Goal: Information Seeking & Learning: Learn about a topic

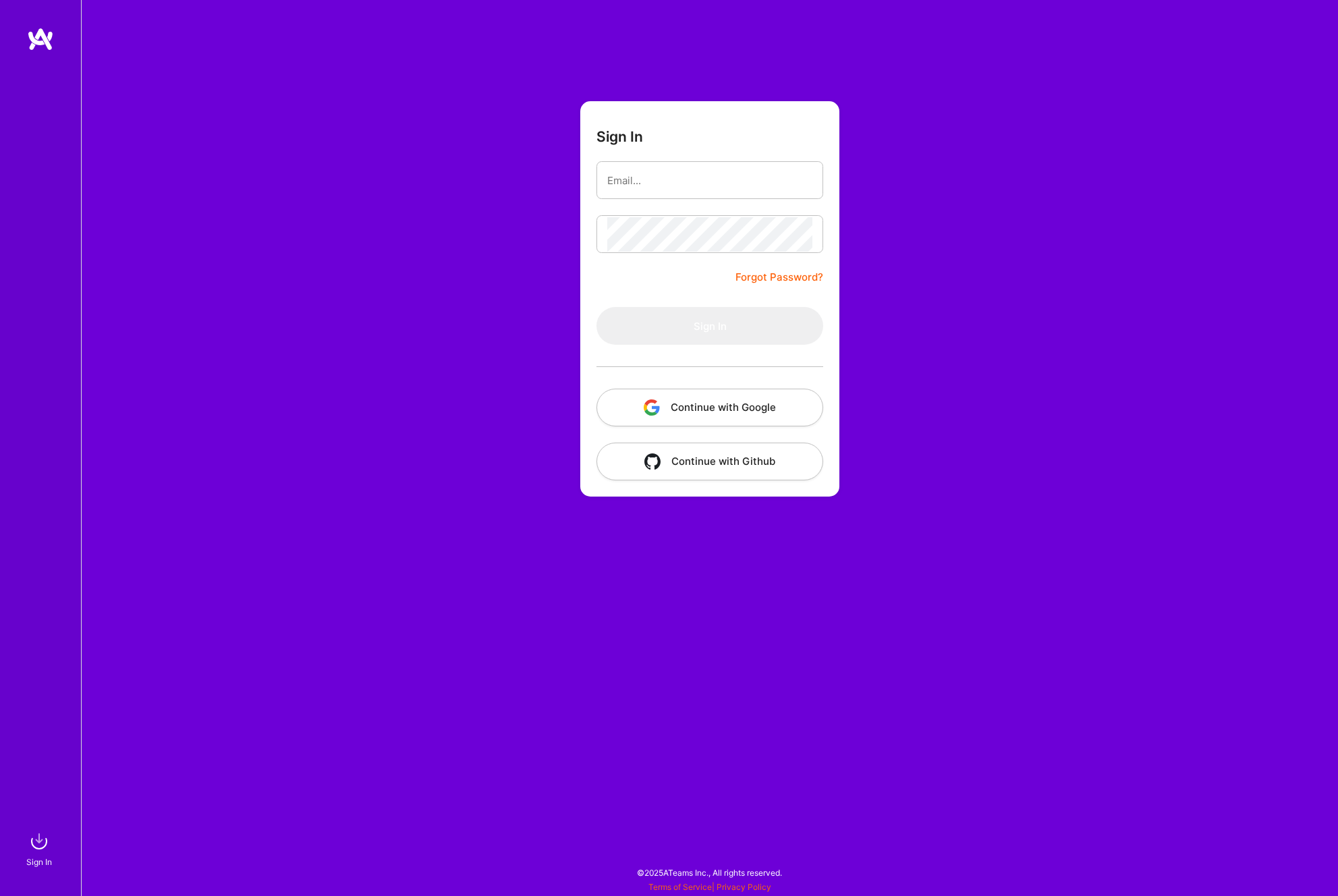
click at [536, 206] on div "Sign In Forgot Password? Sign In Continue with Google Continue with Github" at bounding box center [709, 448] width 1257 height 896
click at [623, 188] on input "email" at bounding box center [709, 181] width 205 height 34
click at [0, 889] on com-1password-button at bounding box center [0, 889] width 0 height 0
type input "[EMAIL_ADDRESS][DOMAIN_NAME]"
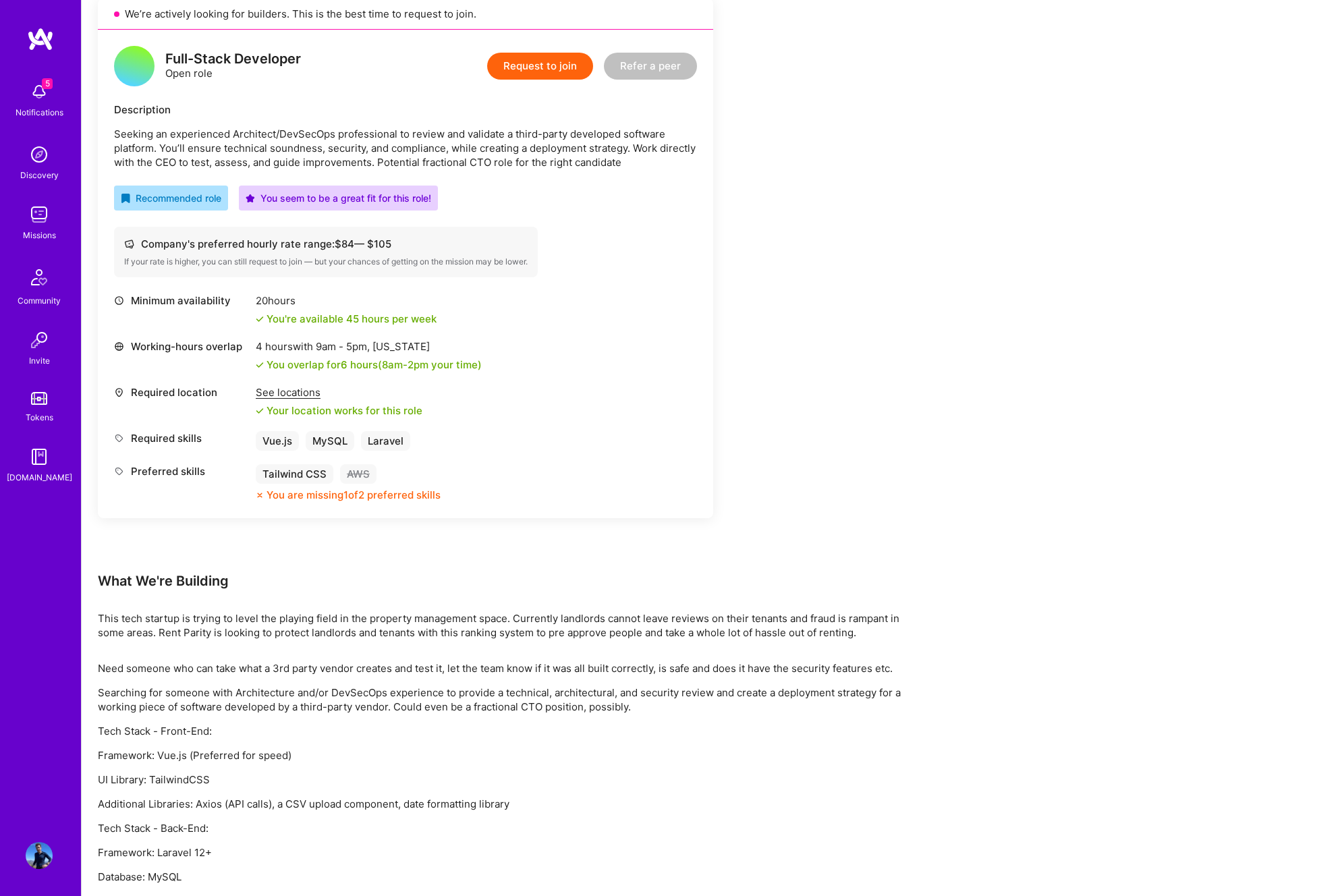
scroll to position [372, 0]
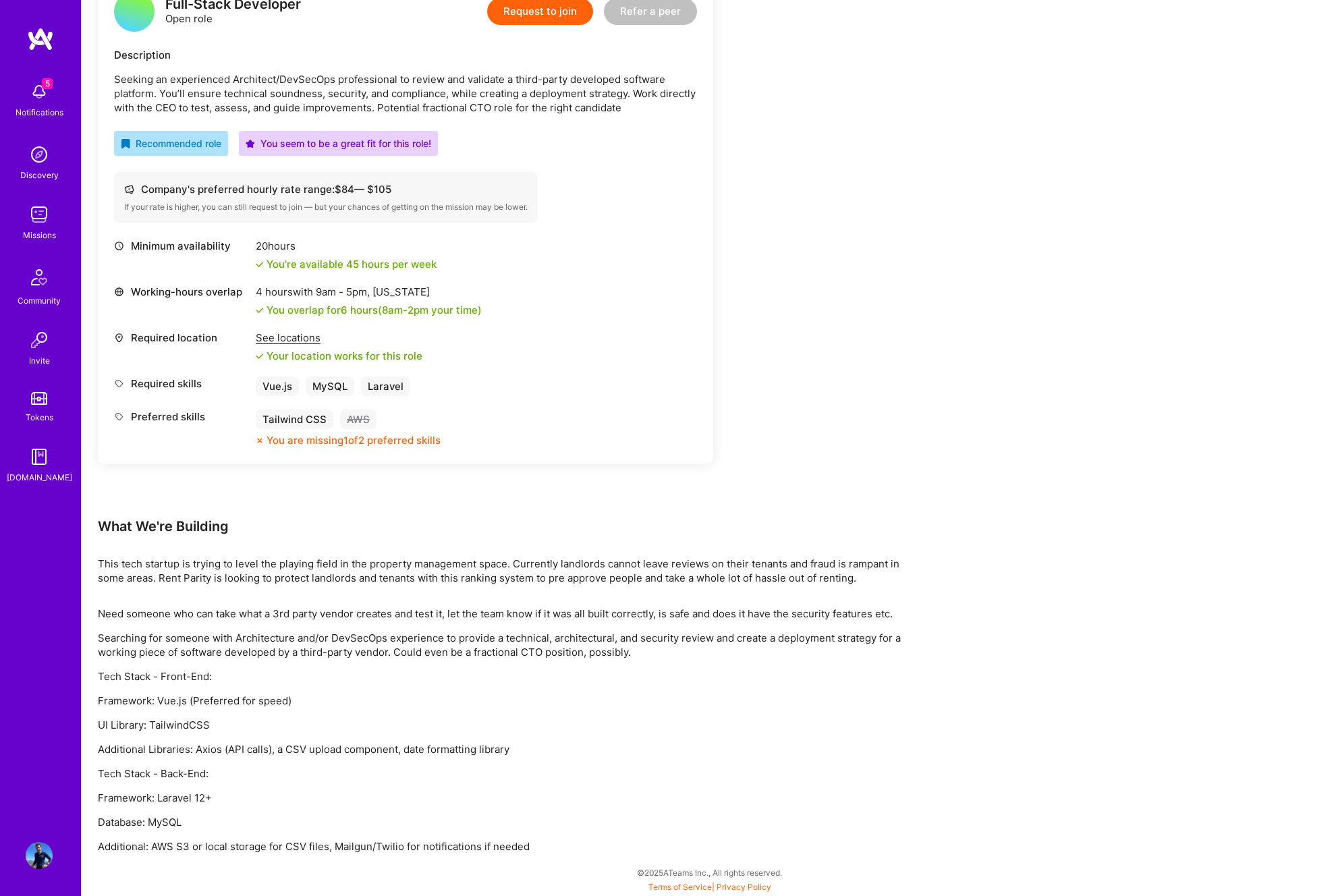
click at [356, 610] on p "Need someone who can take what a 3rd party vendor creates and test it, let the …" at bounding box center [502, 613] width 810 height 14
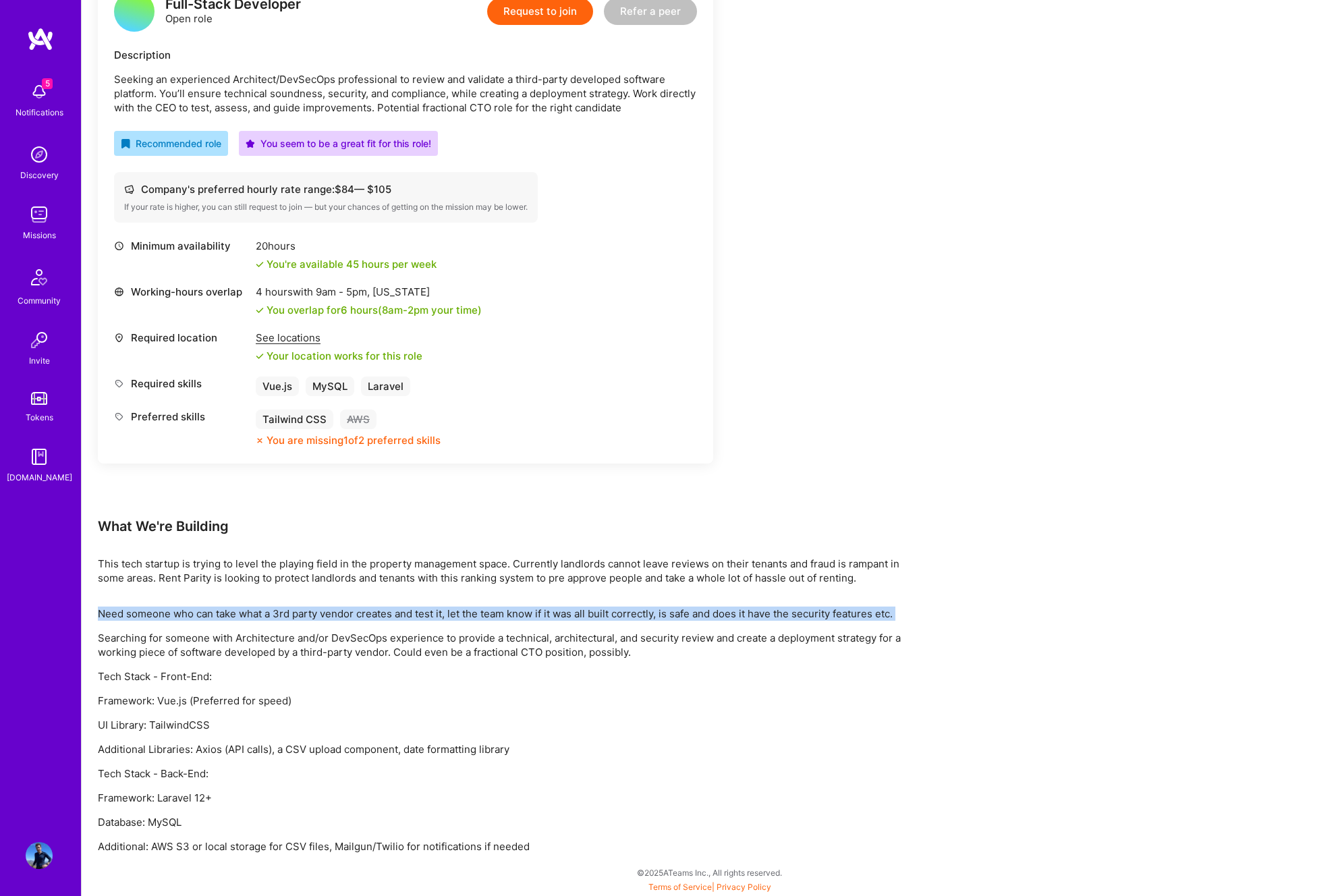
click at [356, 610] on p "Need someone who can take what a 3rd party vendor creates and test it, let the …" at bounding box center [502, 613] width 810 height 14
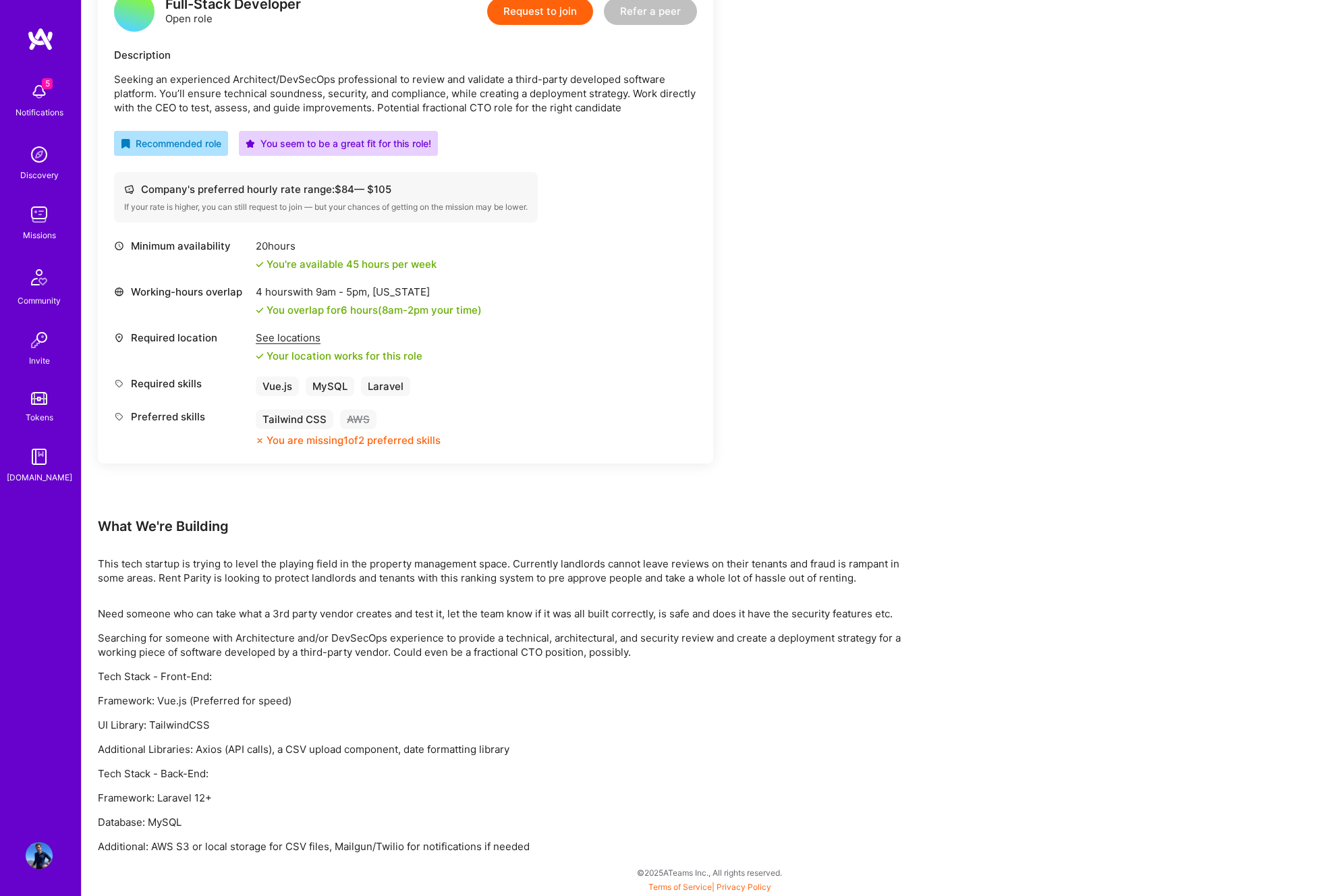
click at [481, 614] on p "Need someone who can take what a 3rd party vendor creates and test it, let the …" at bounding box center [502, 613] width 810 height 14
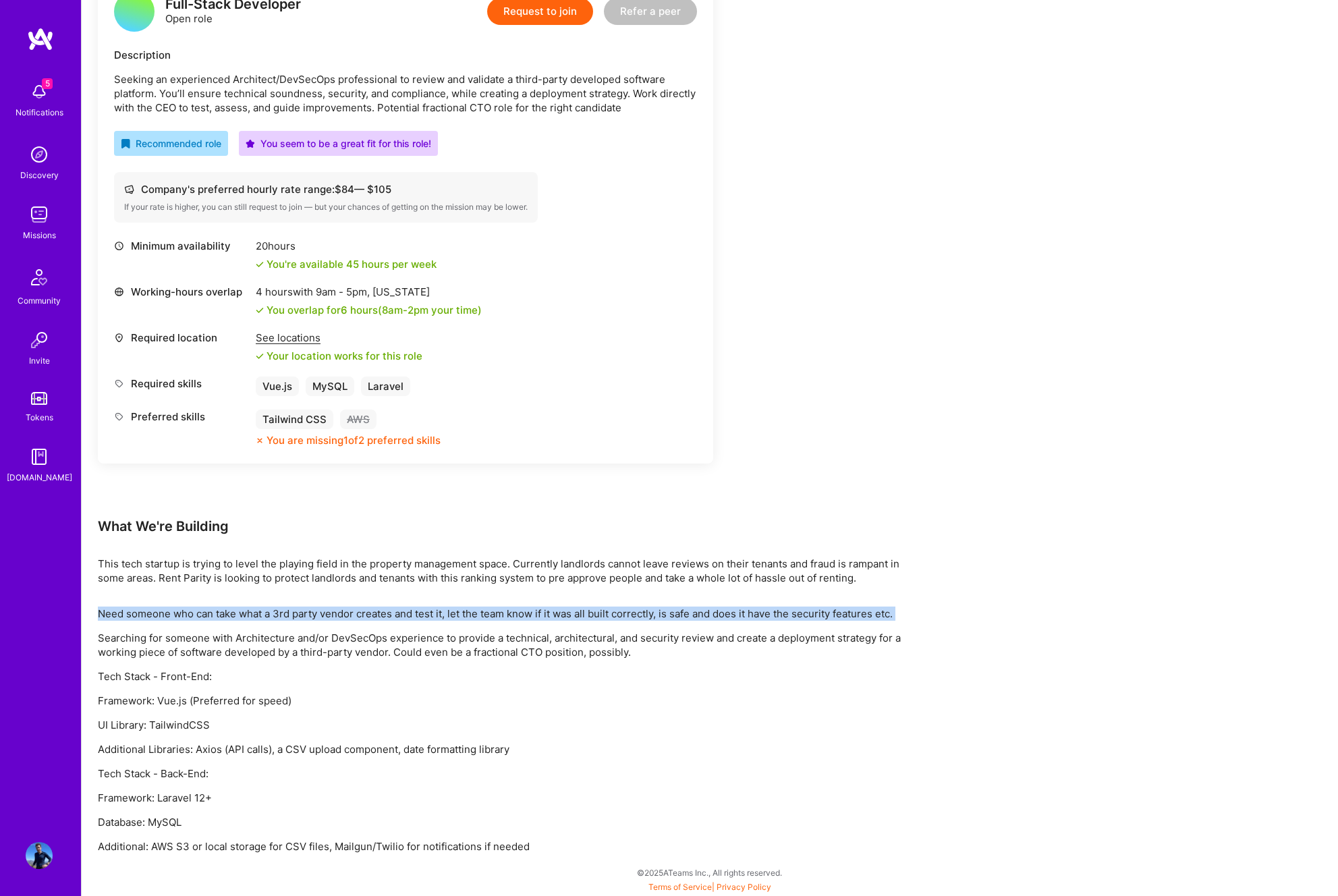
click at [481, 614] on p "Need someone who can take what a 3rd party vendor creates and test it, let the …" at bounding box center [502, 613] width 810 height 14
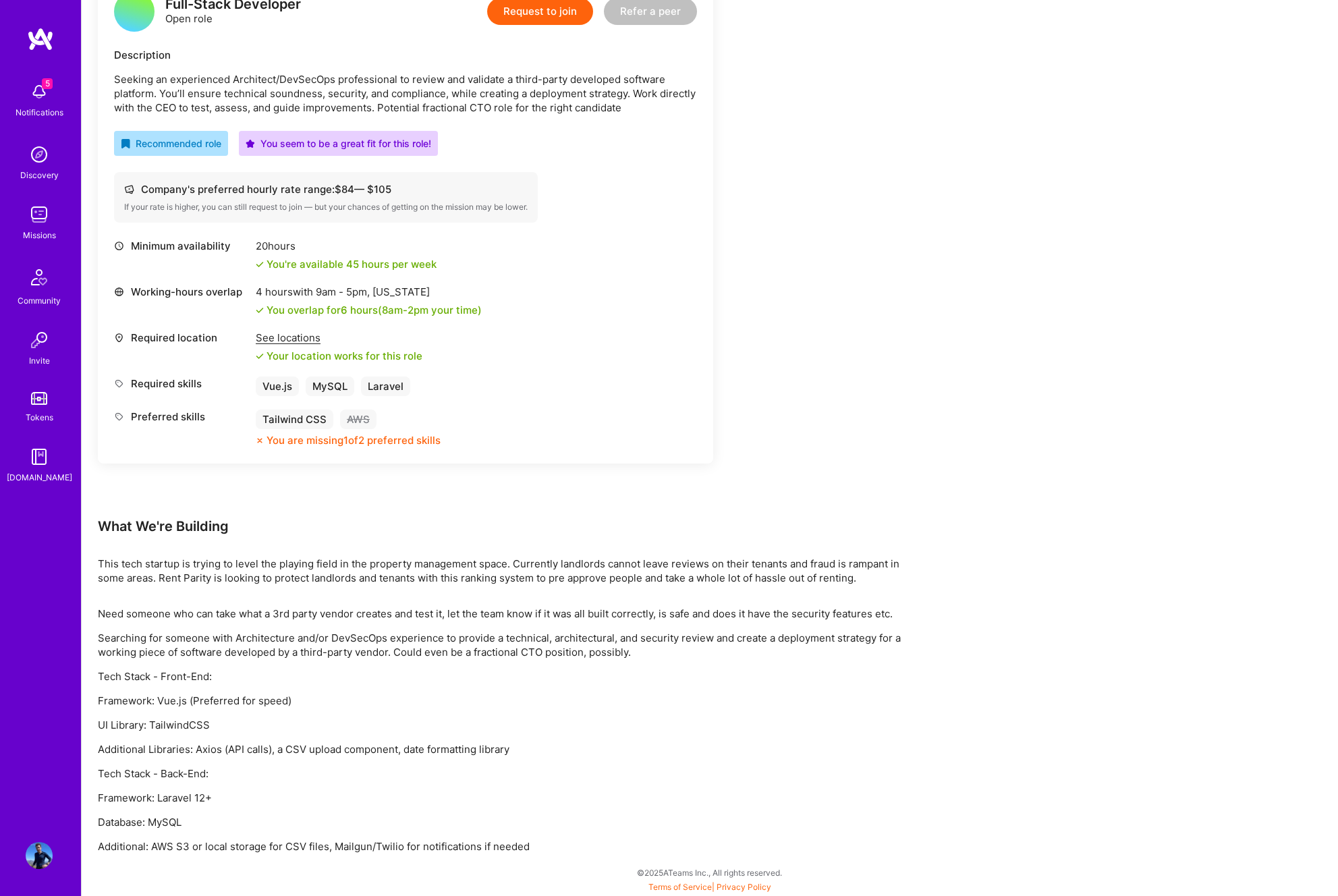
click at [336, 641] on p "Searching for someone with Architecture and/or DevSecOps experience to provide …" at bounding box center [502, 645] width 810 height 28
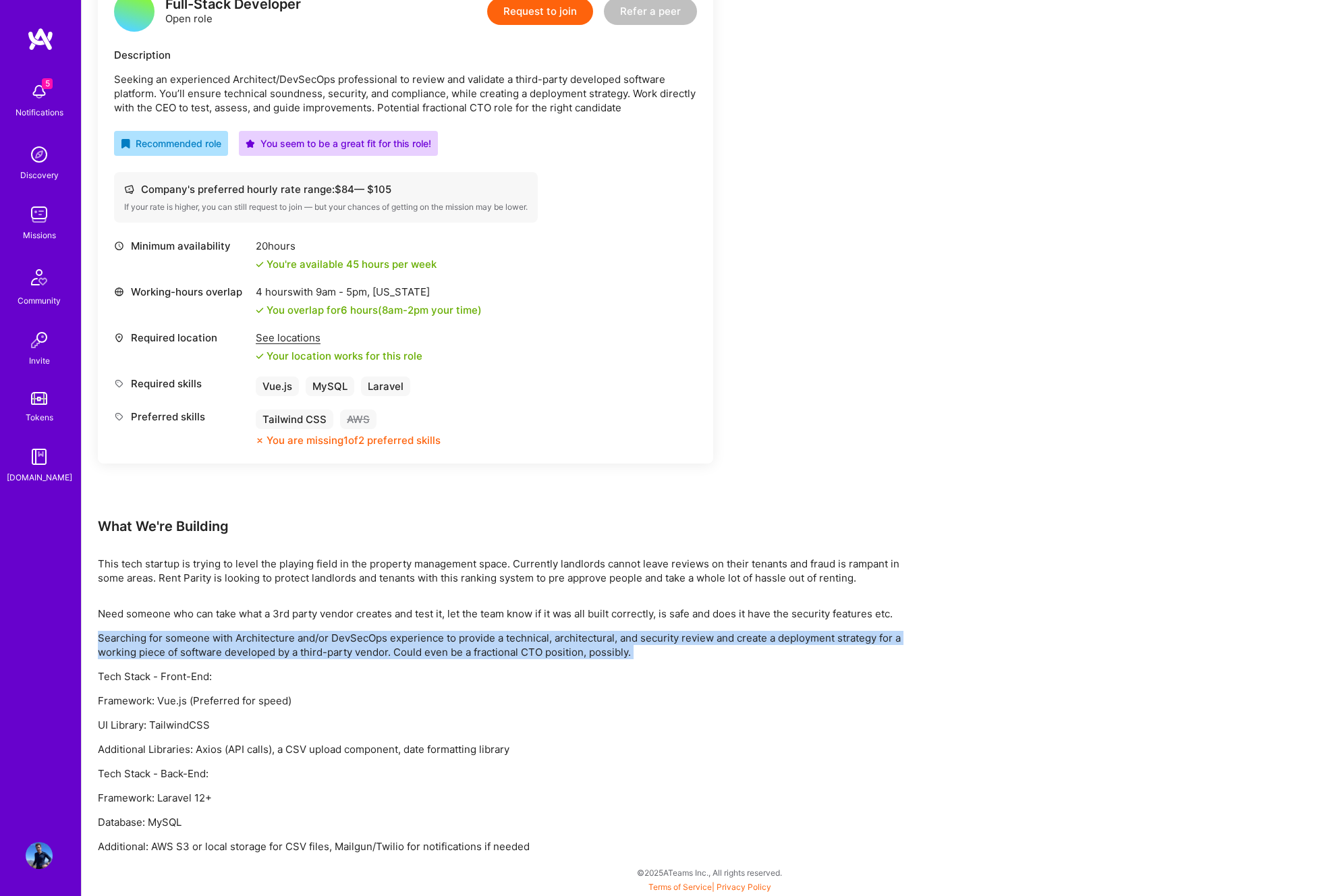
click at [377, 658] on p "Searching for someone with Architecture and/or DevSecOps experience to provide …" at bounding box center [502, 645] width 810 height 28
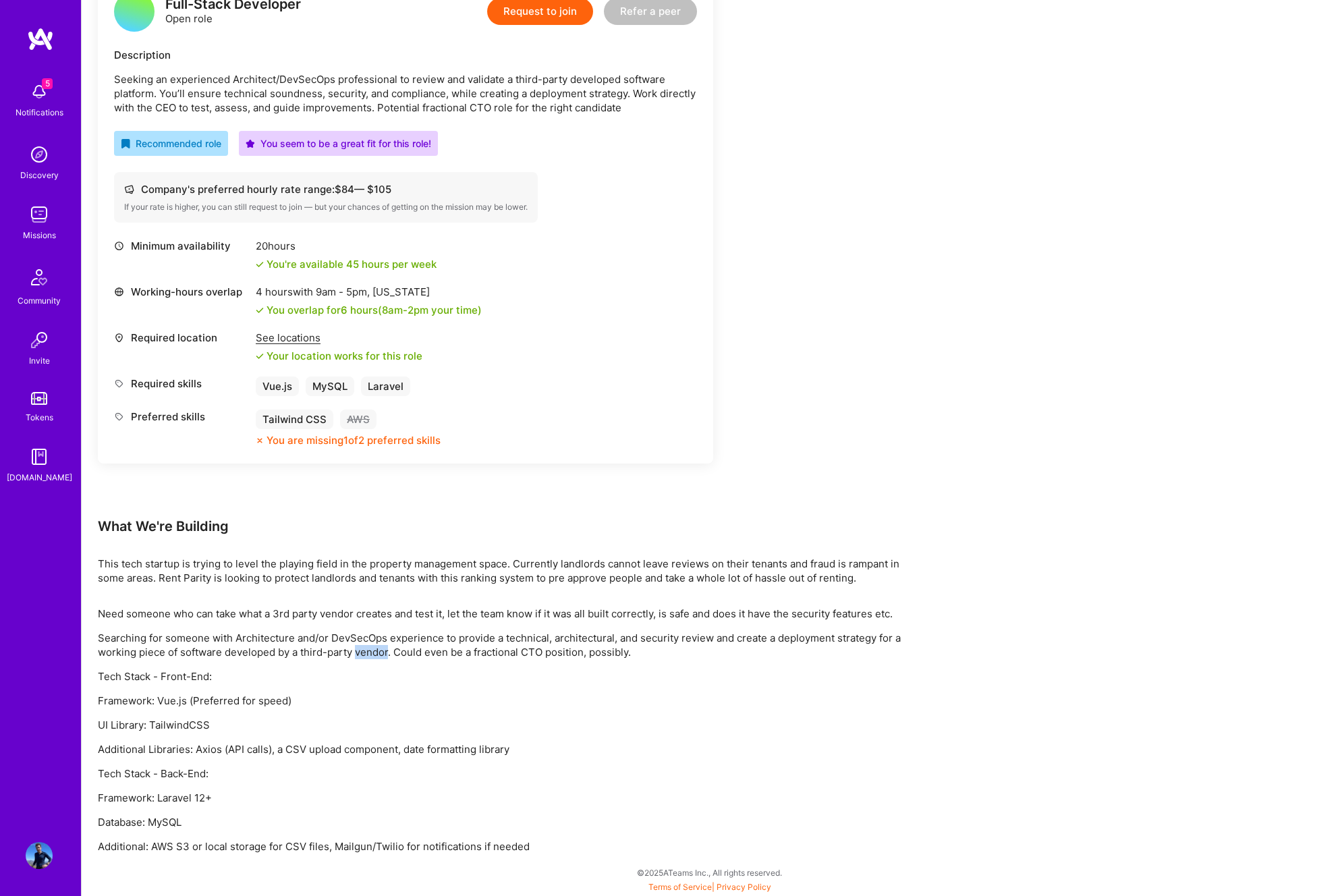
click at [377, 658] on p "Searching for someone with Architecture and/or DevSecOps experience to provide …" at bounding box center [502, 645] width 810 height 28
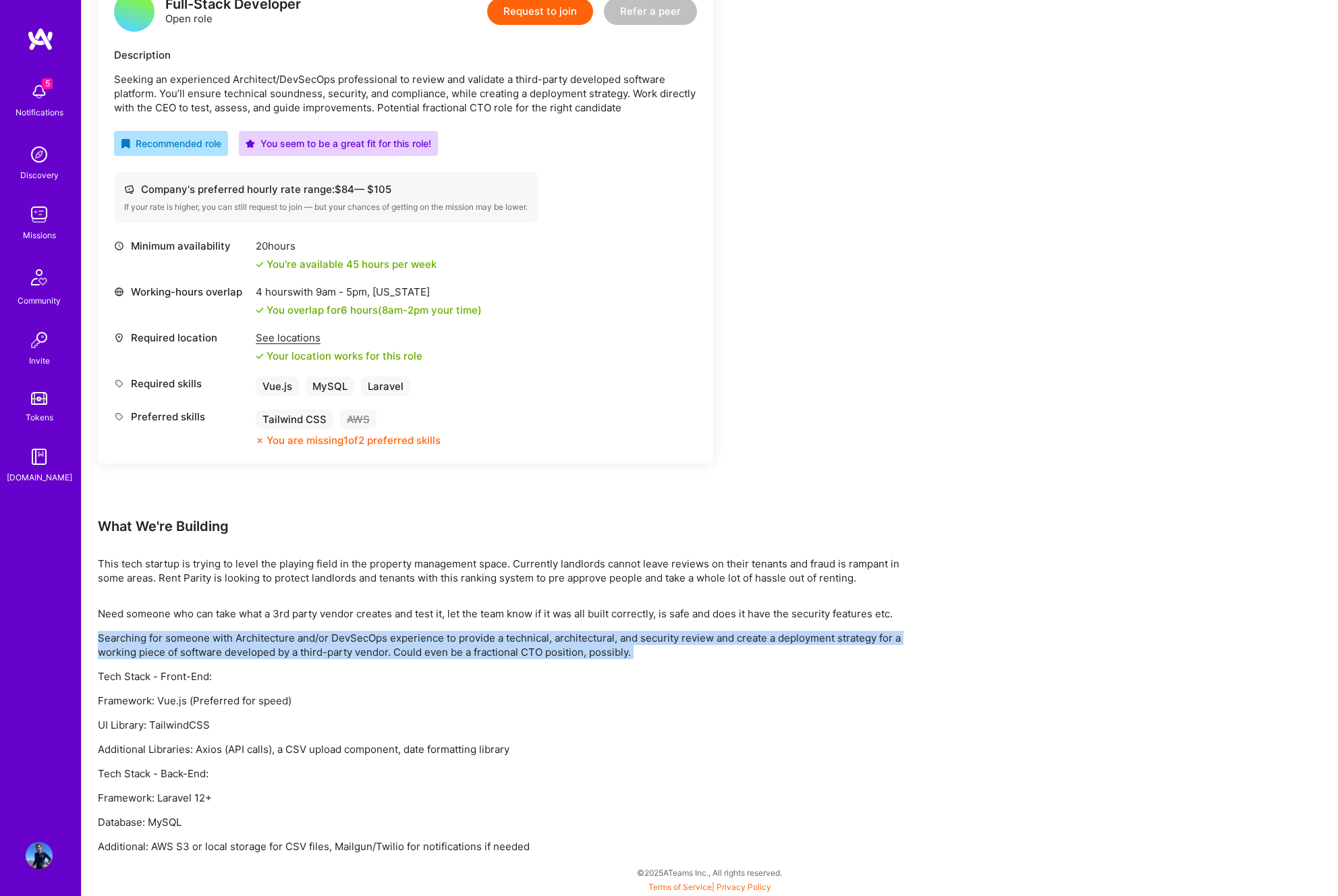
click at [377, 658] on p "Searching for someone with Architecture and/or DevSecOps experience to provide …" at bounding box center [502, 645] width 810 height 28
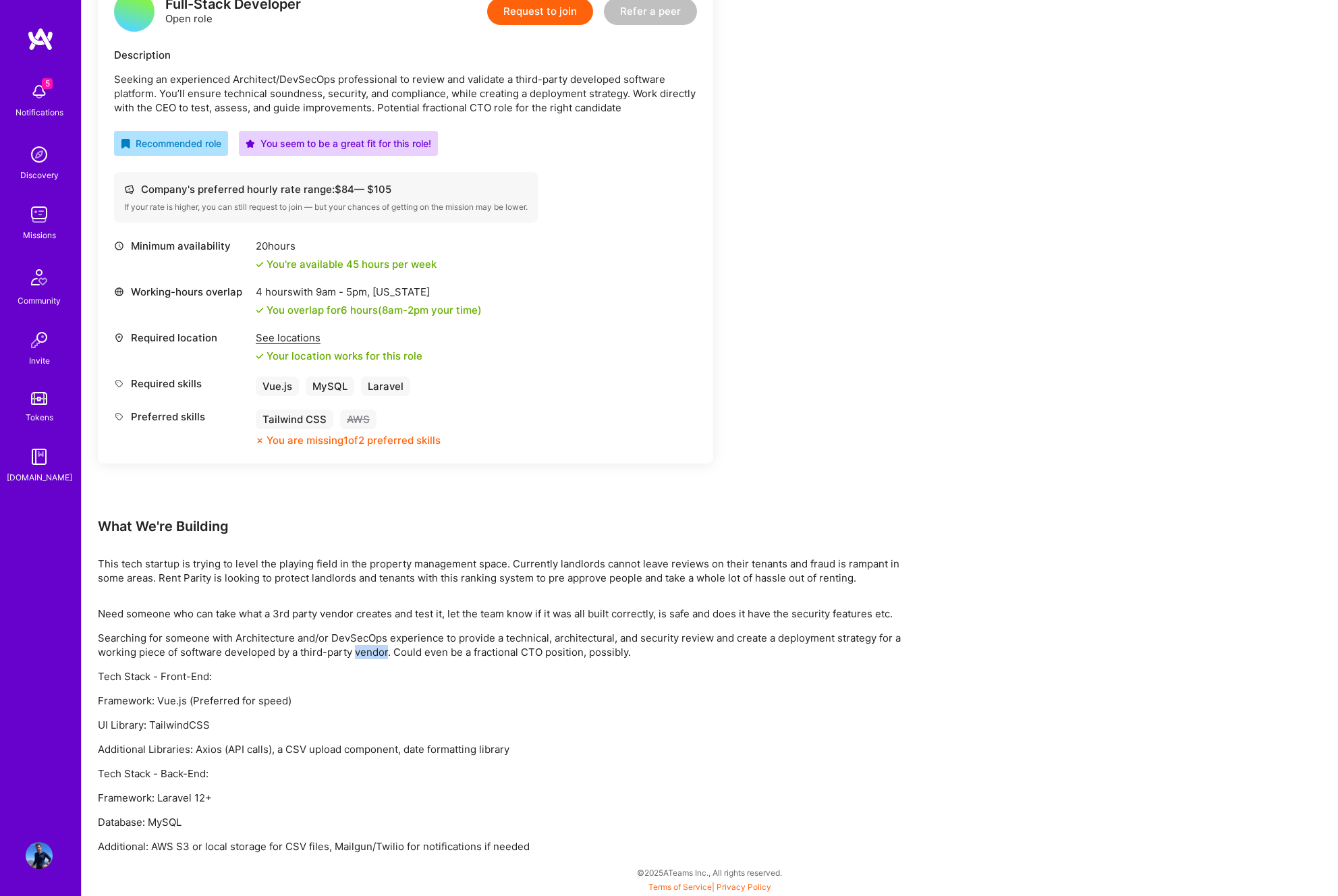
click at [377, 658] on p "Searching for someone with Architecture and/or DevSecOps experience to provide …" at bounding box center [502, 645] width 810 height 28
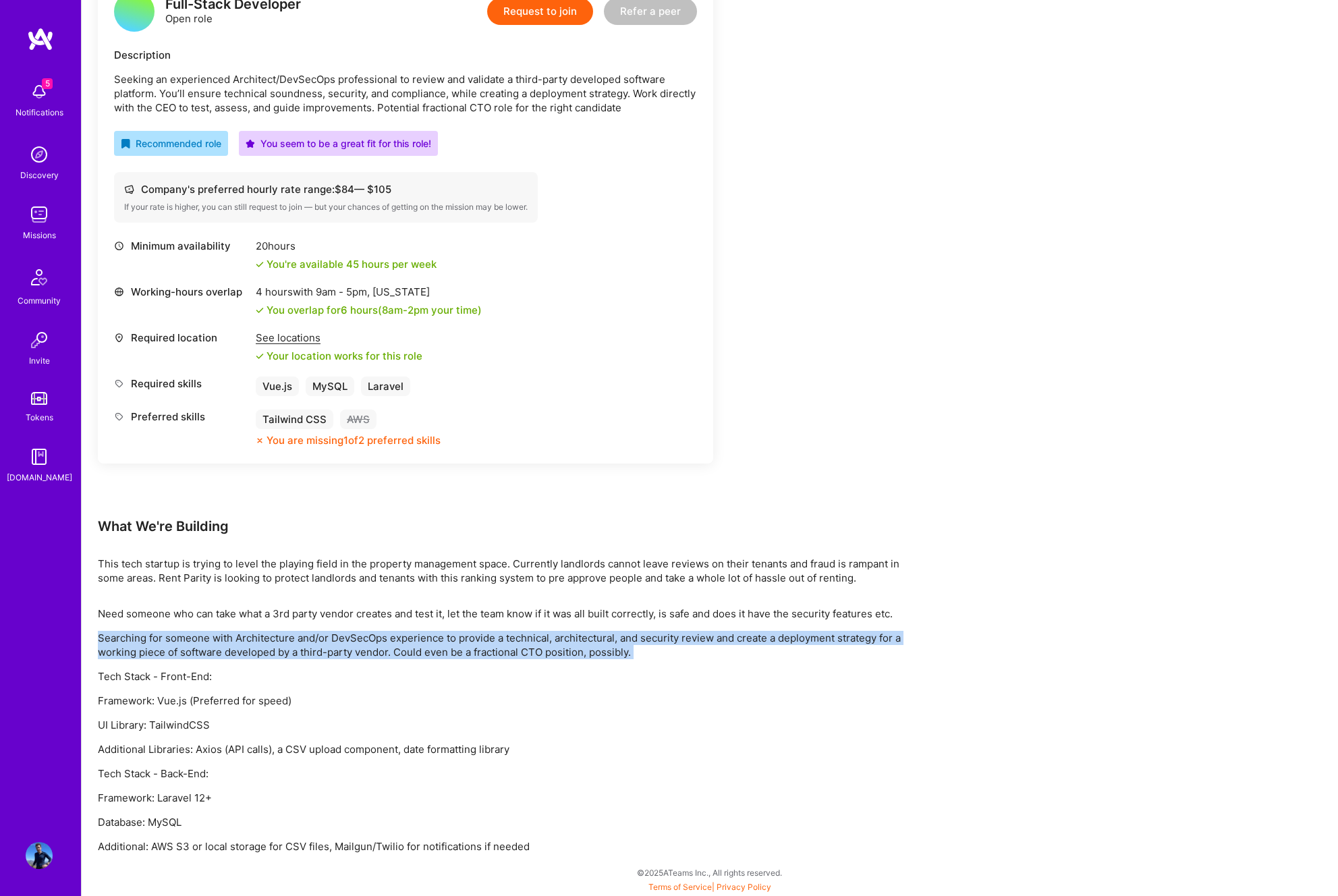
click at [377, 658] on p "Searching for someone with Architecture and/or DevSecOps experience to provide …" at bounding box center [502, 645] width 810 height 28
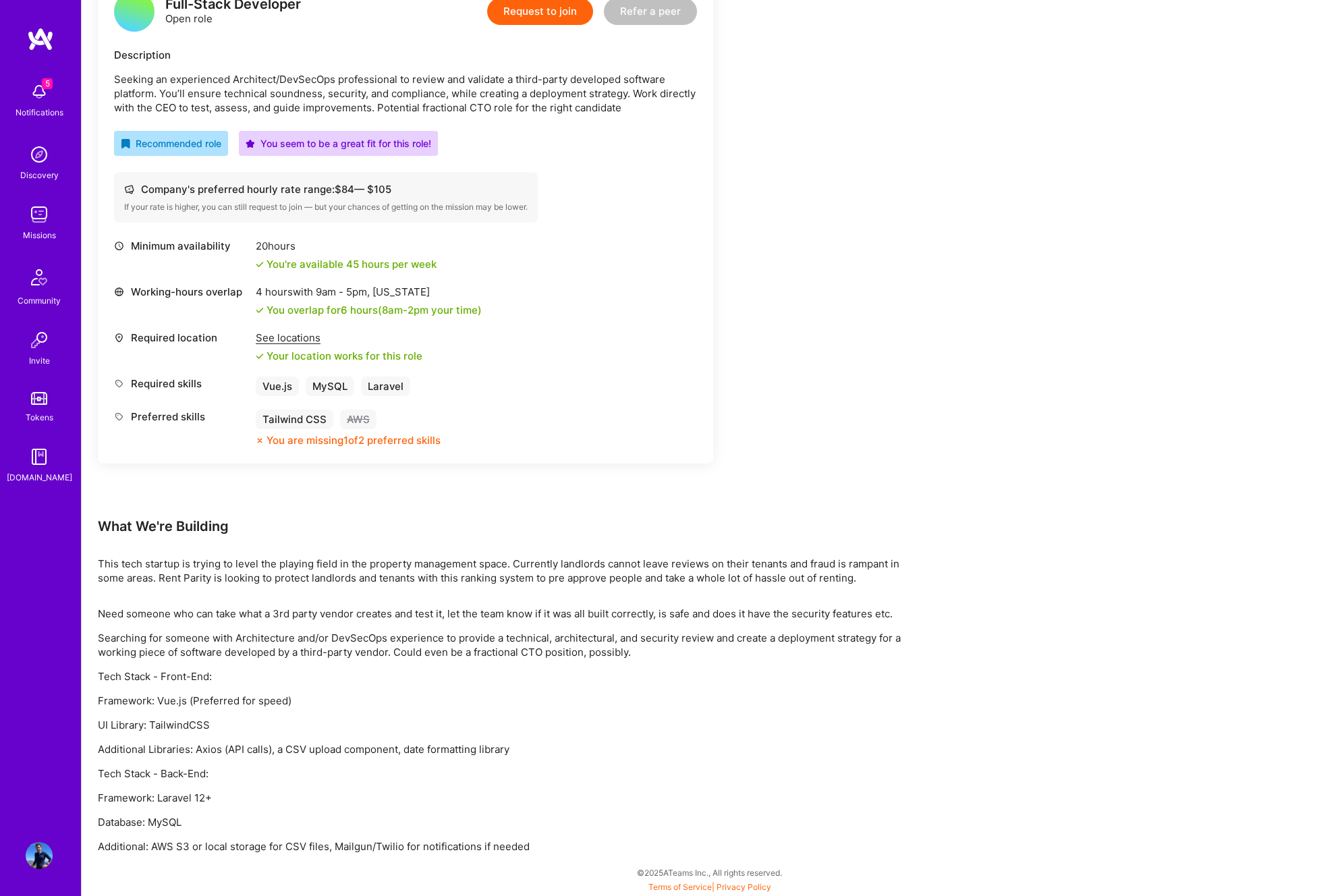
click at [377, 658] on p "Searching for someone with Architecture and/or DevSecOps experience to provide …" at bounding box center [502, 645] width 810 height 28
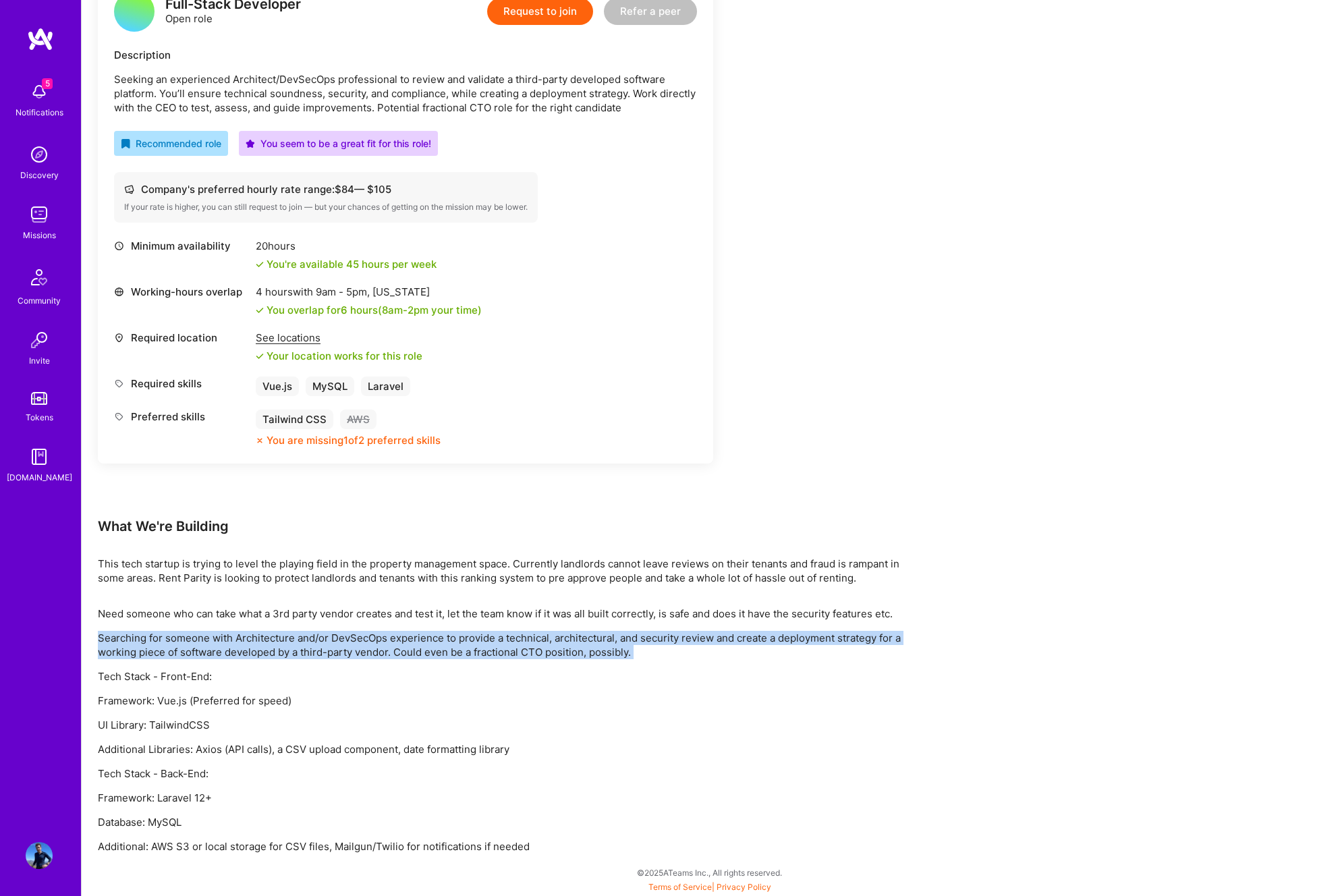
click at [377, 658] on p "Searching for someone with Architecture and/or DevSecOps experience to provide …" at bounding box center [502, 645] width 810 height 28
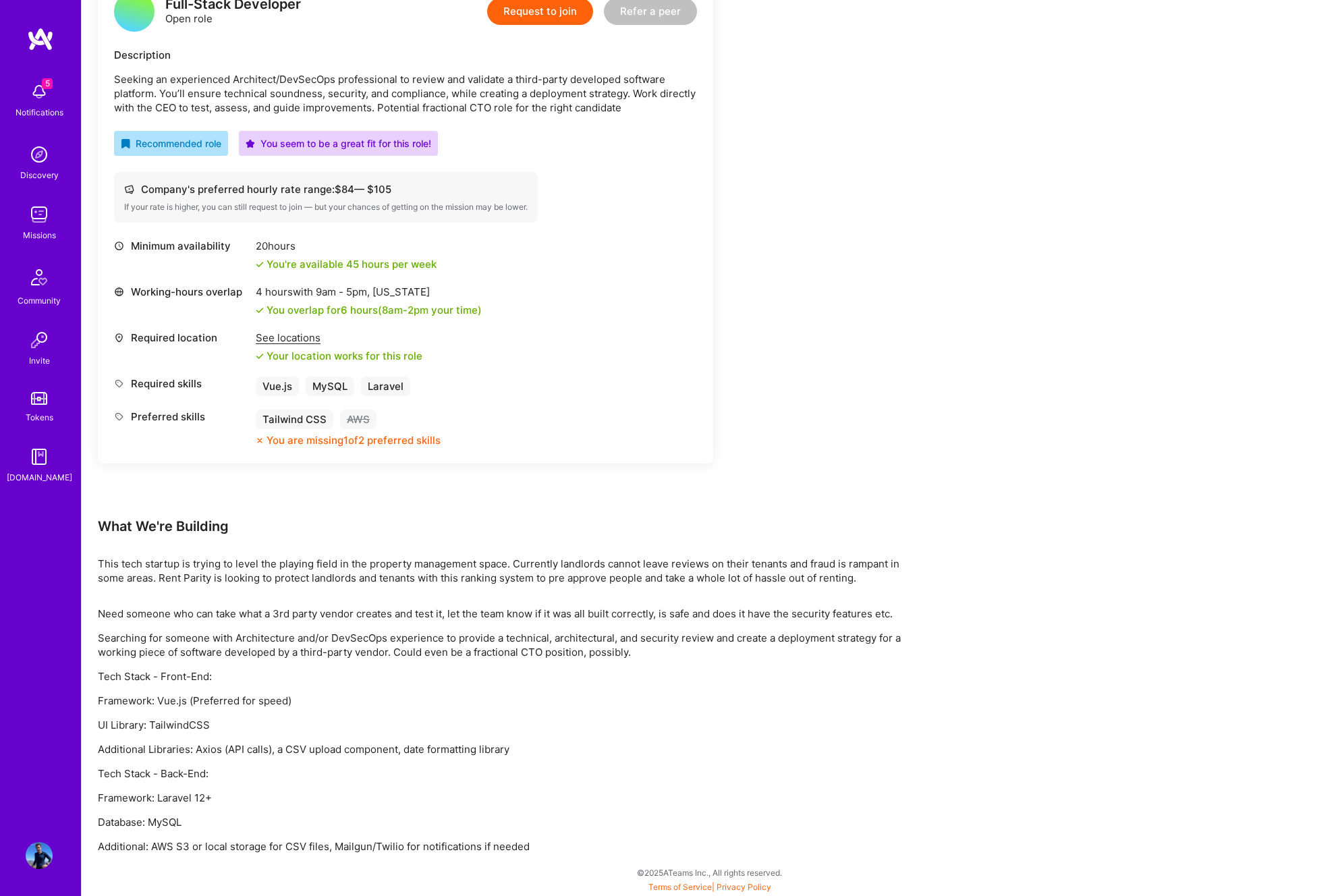
click at [218, 847] on p "Additional: AWS S3 or local storage for CSV files, Mailgun/Twilio for notificat…" at bounding box center [502, 847] width 810 height 14
